Goal: Information Seeking & Learning: Learn about a topic

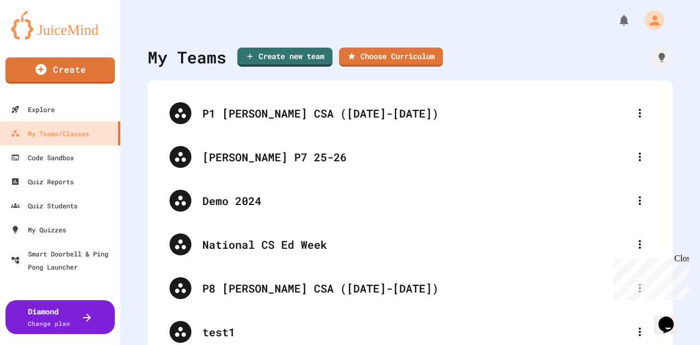
click at [277, 162] on div "[PERSON_NAME] P7 25-26" at bounding box center [415, 157] width 426 height 16
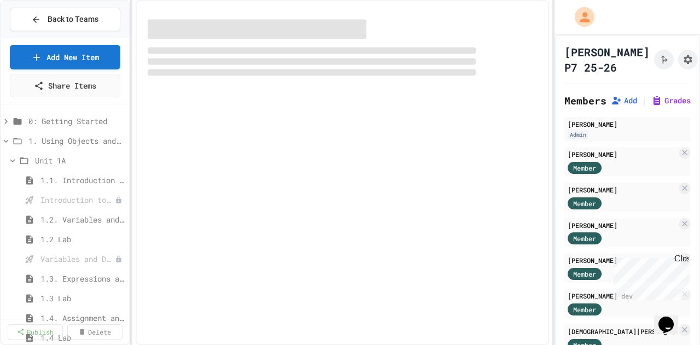
select select "*******"
select select "***"
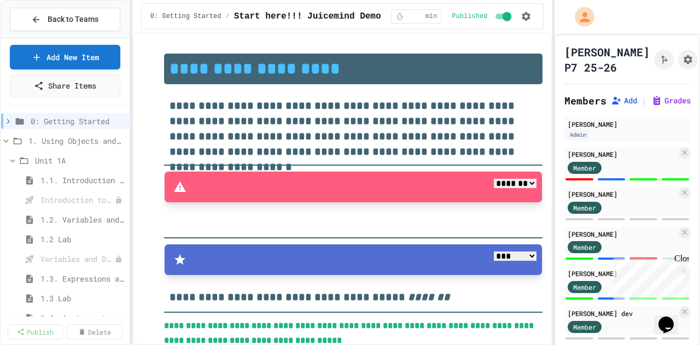
type textarea "*"
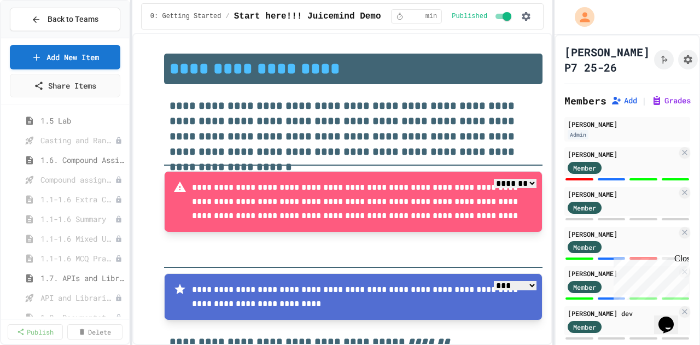
scroll to position [257, 0]
click at [73, 195] on span "1.1-1.6 Extra Coding Practice" at bounding box center [77, 198] width 74 height 11
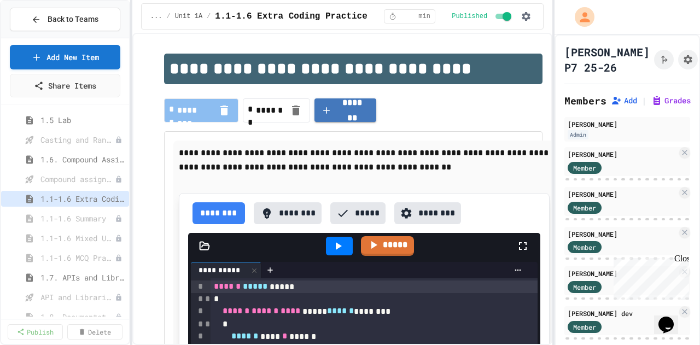
click at [526, 15] on icon "button" at bounding box center [525, 16] width 11 height 11
click at [660, 54] on div at bounding box center [350, 172] width 700 height 345
click at [683, 60] on icon "Assignment Settings" at bounding box center [687, 59] width 9 height 9
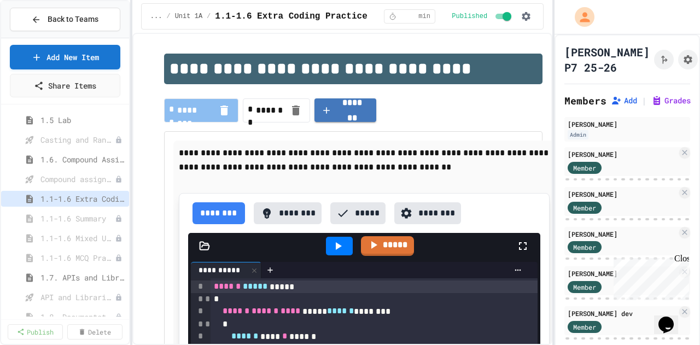
click at [84, 215] on span "1.1-1.6 Summary" at bounding box center [77, 218] width 74 height 11
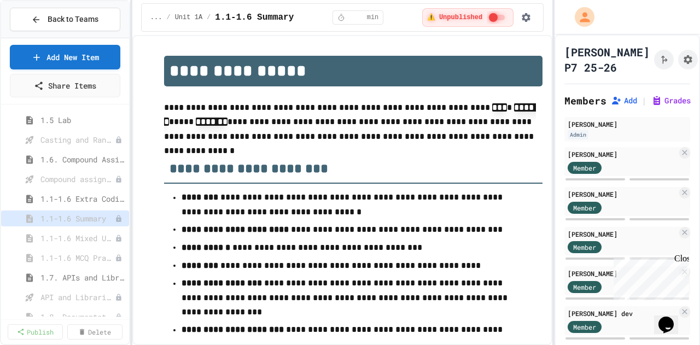
click at [529, 20] on icon "button" at bounding box center [525, 17] width 9 height 9
click at [496, 17] on div at bounding box center [350, 172] width 700 height 345
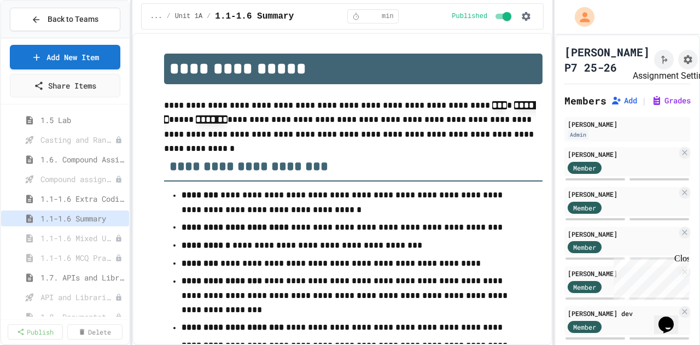
click at [682, 60] on icon "Assignment Settings" at bounding box center [687, 59] width 11 height 11
click at [84, 236] on span "1.1-1.6 Mixed Up Code Practice" at bounding box center [77, 237] width 74 height 11
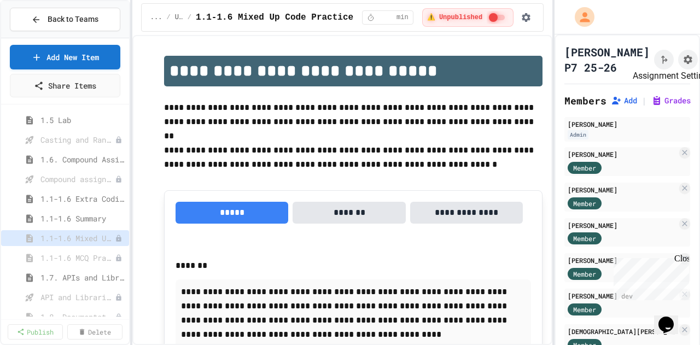
click at [682, 62] on icon "Assignment Settings" at bounding box center [687, 59] width 11 height 11
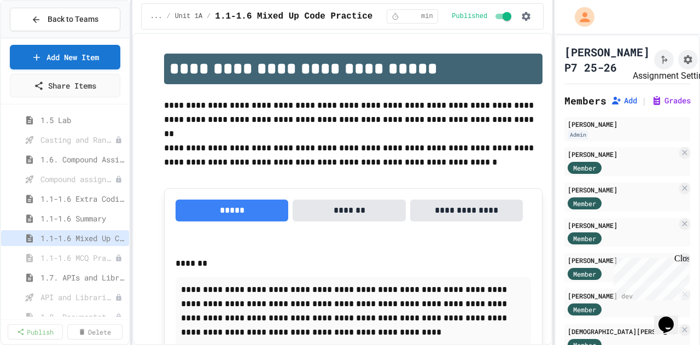
click at [682, 60] on icon "Assignment Settings" at bounding box center [687, 59] width 11 height 11
click at [54, 255] on span "1.1-1.6 MCQ Practice" at bounding box center [77, 257] width 74 height 11
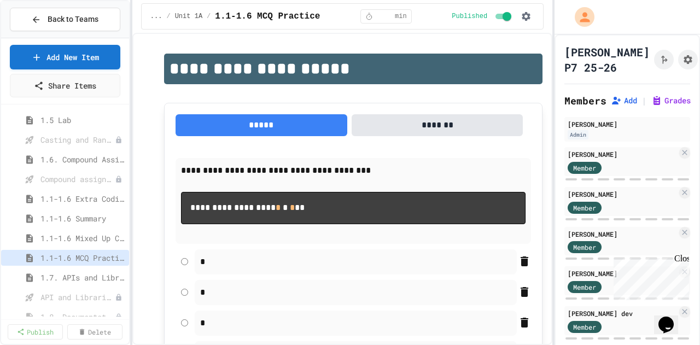
click at [683, 61] on icon "Assignment Settings" at bounding box center [687, 59] width 9 height 9
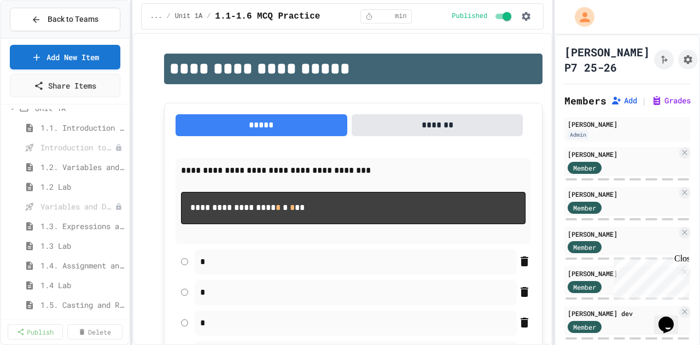
scroll to position [0, 0]
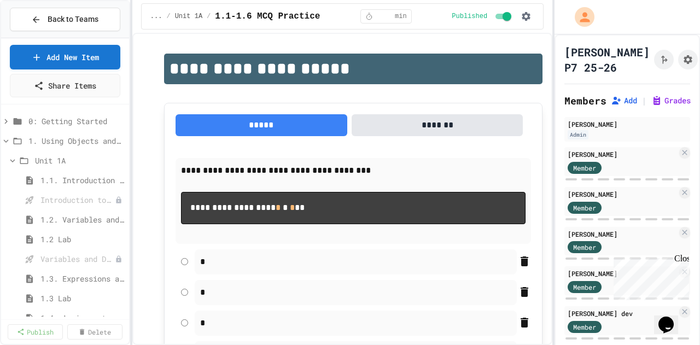
click at [78, 177] on span "1.1. Introduction to Algorithms, Programming, and Compilers" at bounding box center [82, 179] width 84 height 11
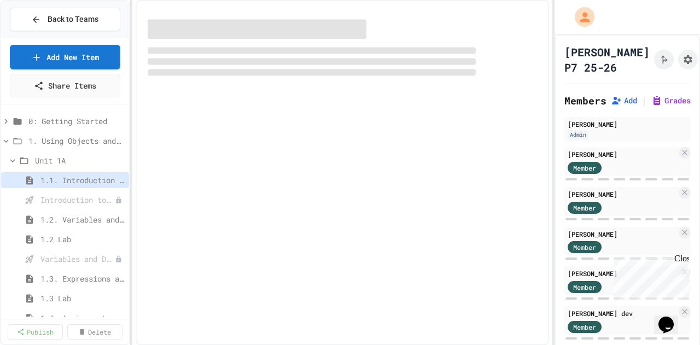
select select "***"
